Goal: Transaction & Acquisition: Book appointment/travel/reservation

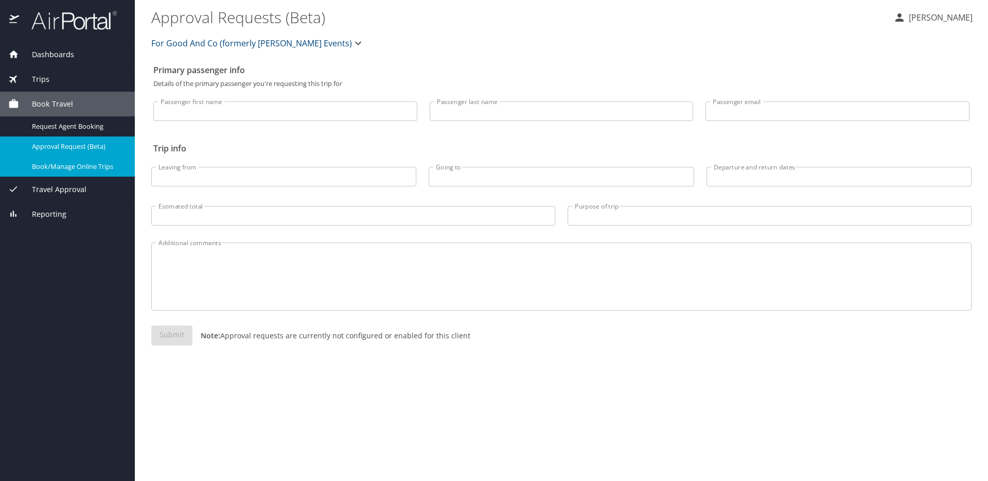
click at [47, 165] on span "Book/Manage Online Trips" at bounding box center [77, 167] width 91 height 10
click at [84, 165] on span "Book/Manage Online Trips" at bounding box center [77, 167] width 91 height 10
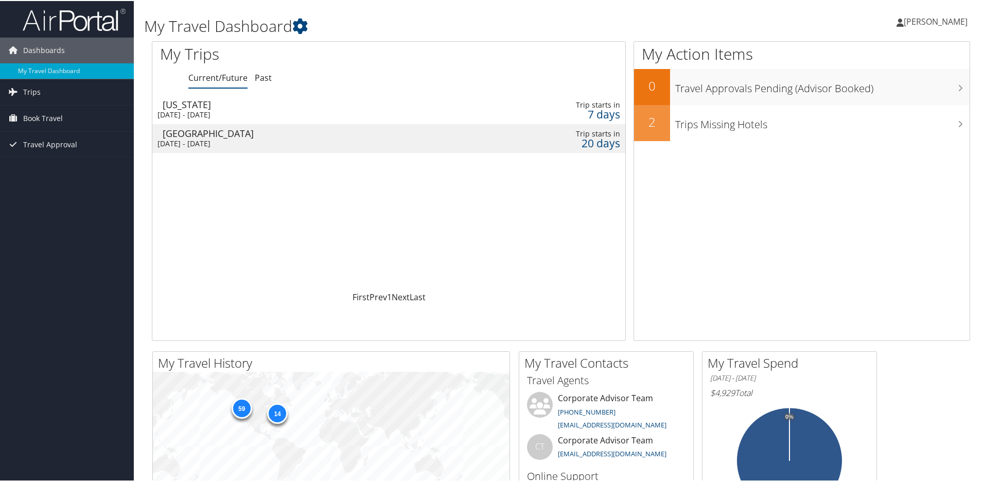
click at [214, 138] on div "[DATE] - [DATE]" at bounding box center [305, 142] width 295 height 9
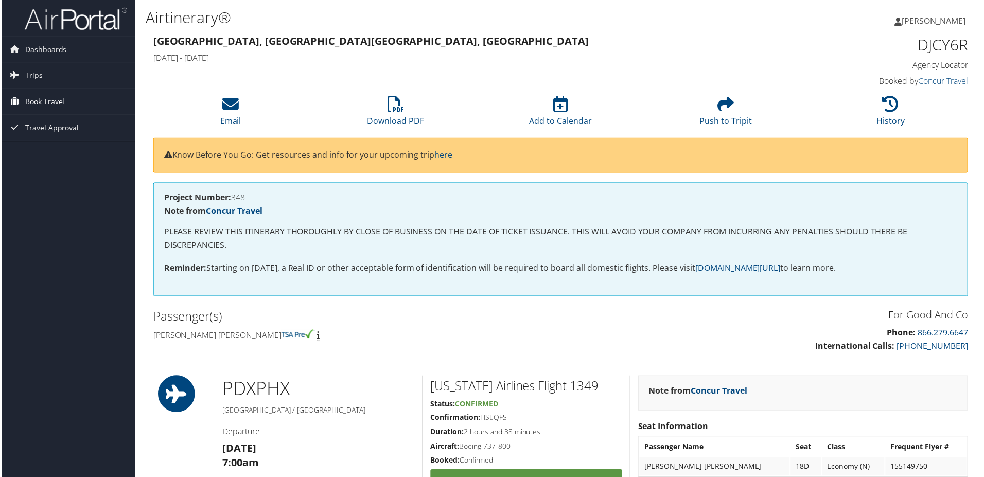
click at [58, 109] on span "Book Travel" at bounding box center [43, 102] width 40 height 26
click at [51, 150] on link "Book/Manage Online Trips" at bounding box center [67, 153] width 134 height 15
